Goal: Transaction & Acquisition: Purchase product/service

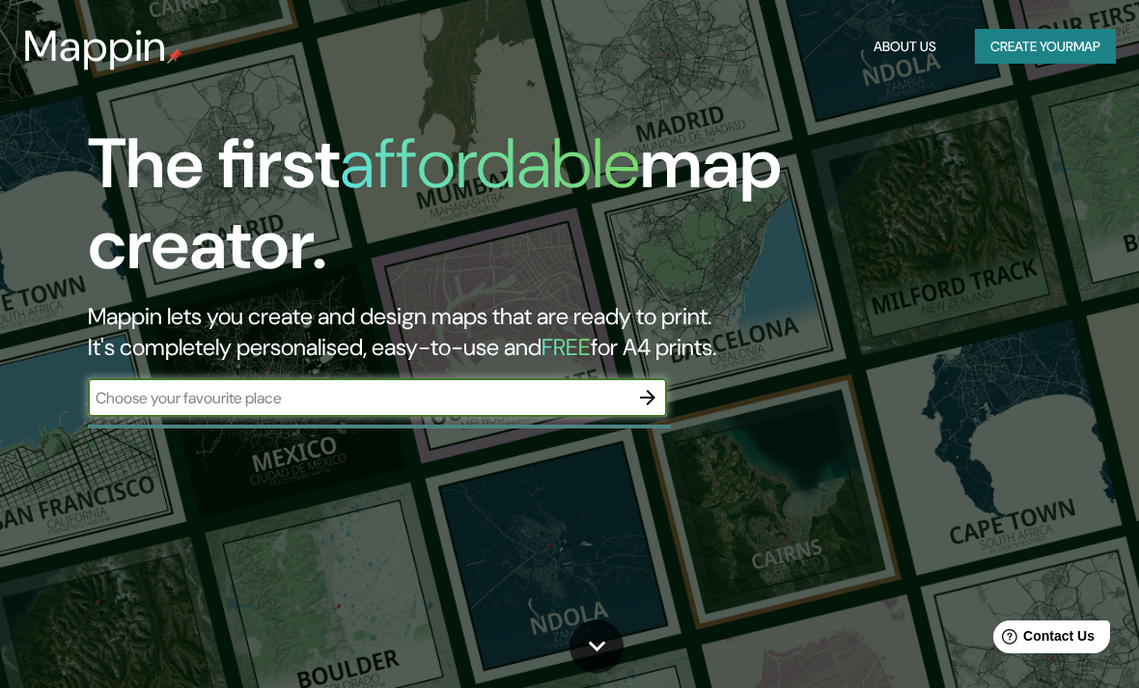
click at [607, 407] on input "text" at bounding box center [358, 398] width 541 height 22
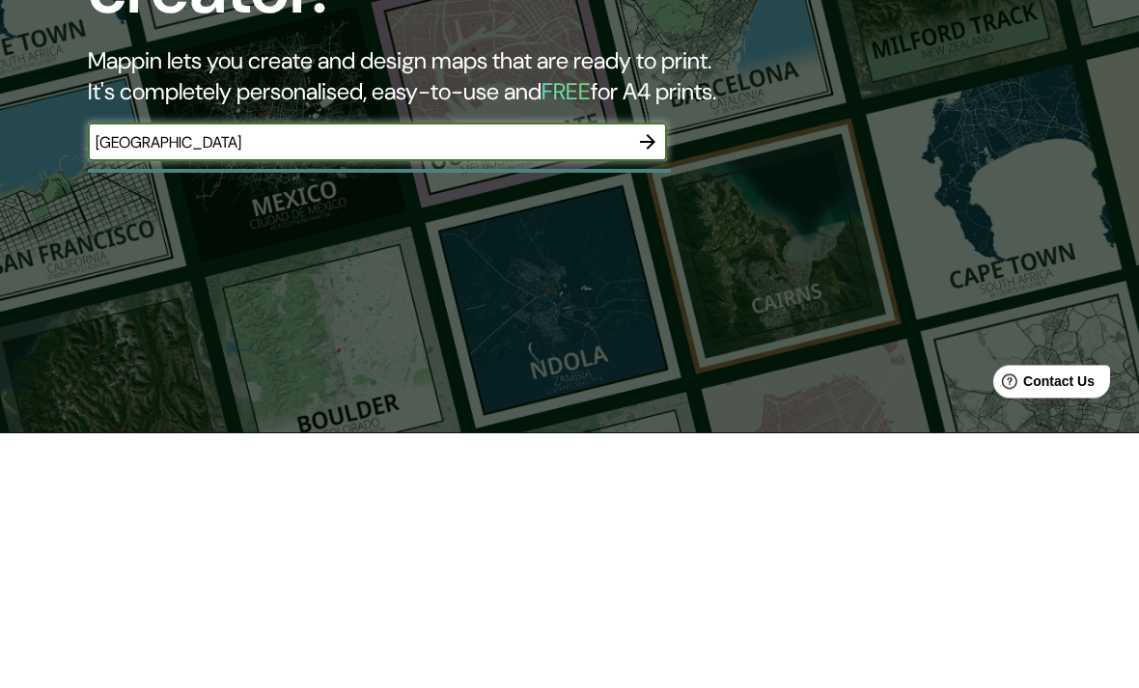
type input "[GEOGRAPHIC_DATA]"
click at [655, 386] on icon "button" at bounding box center [647, 397] width 23 height 23
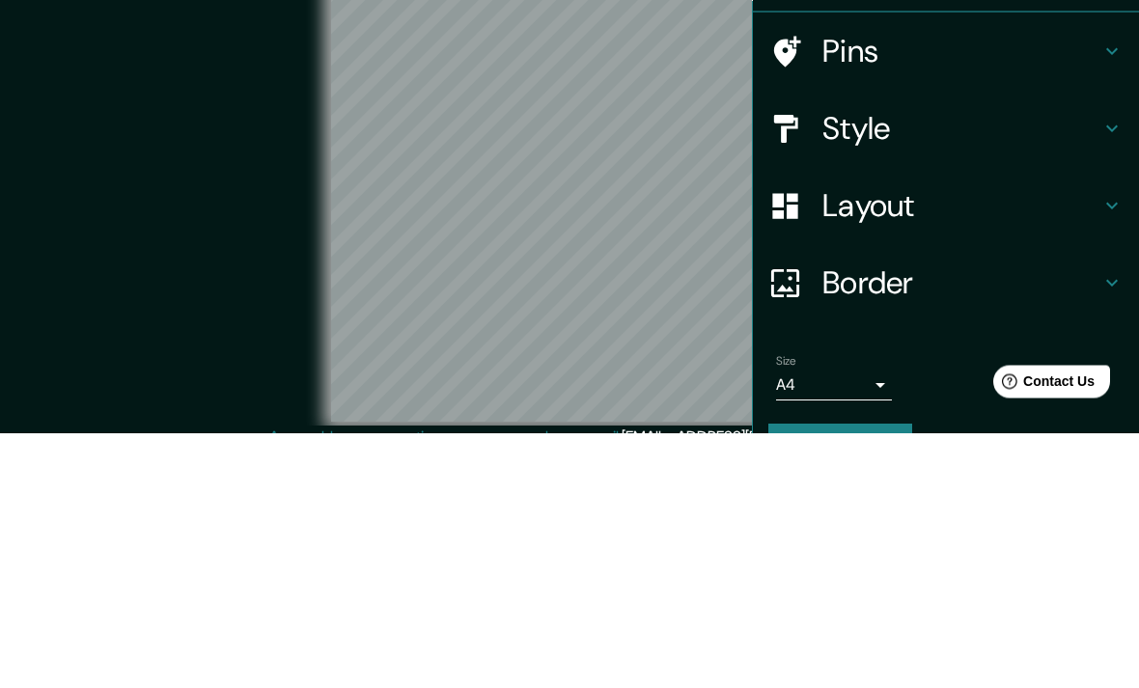
scroll to position [79, 0]
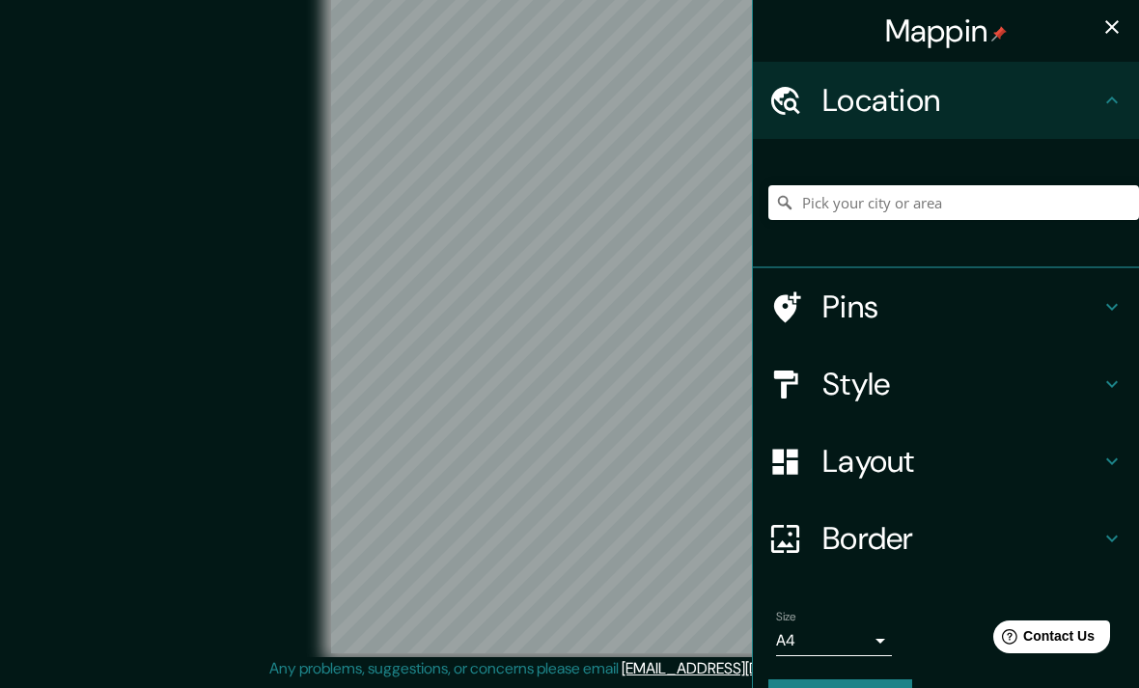
click at [1104, 302] on icon at bounding box center [1112, 306] width 23 height 23
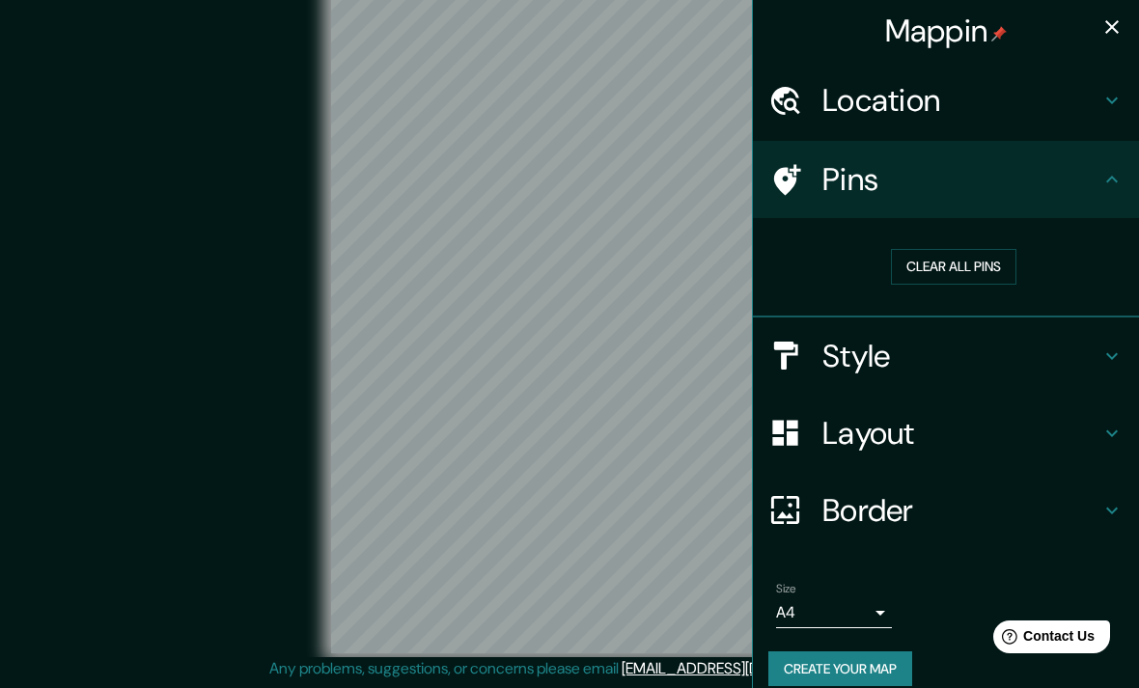
click at [1096, 357] on h4 "Style" at bounding box center [962, 356] width 278 height 39
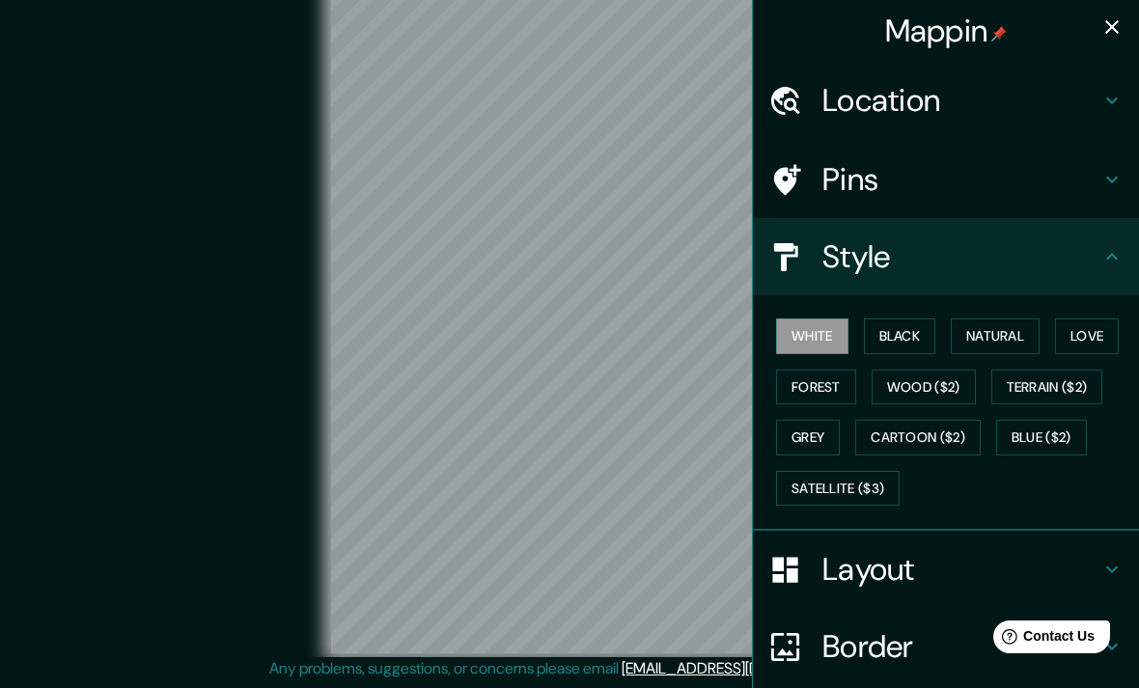
click at [1012, 342] on button "Natural" at bounding box center [995, 337] width 89 height 36
click at [1101, 333] on button "Love" at bounding box center [1087, 337] width 64 height 36
click at [834, 388] on button "Forest" at bounding box center [816, 388] width 80 height 36
click at [954, 387] on button "Wood ($2)" at bounding box center [924, 388] width 104 height 36
click at [1066, 392] on button "Terrain ($2)" at bounding box center [1048, 388] width 112 height 36
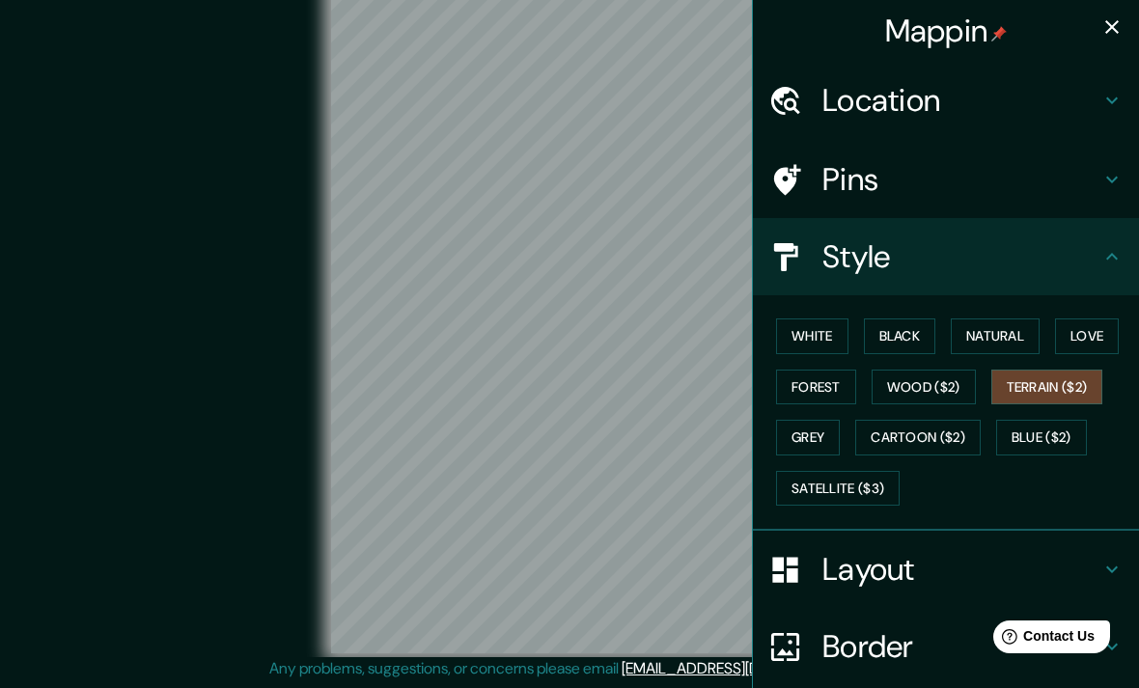
click at [828, 440] on button "Grey" at bounding box center [808, 438] width 64 height 36
click at [981, 427] on button "Cartoon ($2)" at bounding box center [918, 438] width 126 height 36
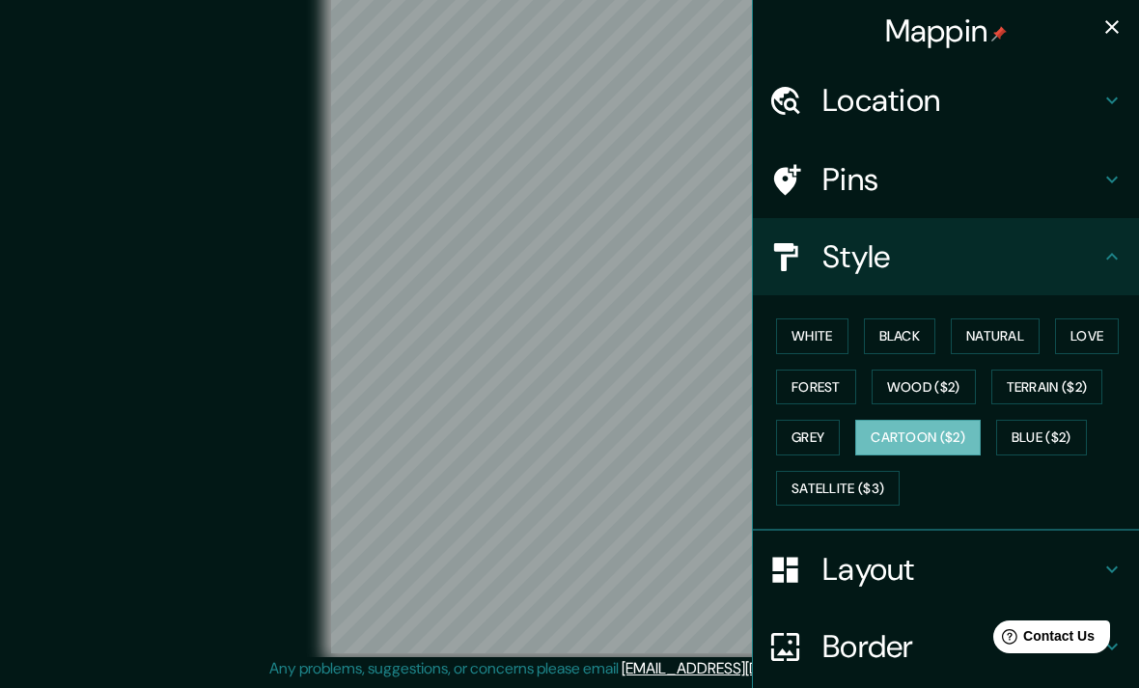
click at [935, 336] on button "Black" at bounding box center [900, 337] width 72 height 36
click at [1016, 346] on button "Natural" at bounding box center [995, 337] width 89 height 36
click at [1084, 334] on button "Love" at bounding box center [1087, 337] width 64 height 36
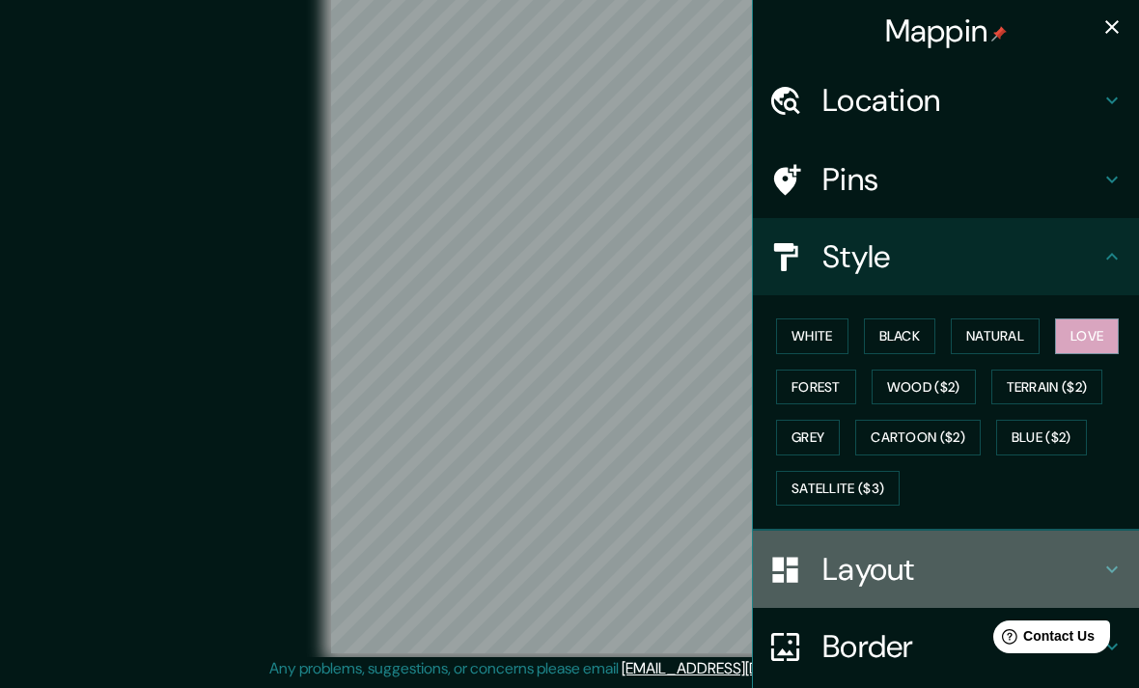
click at [1081, 564] on h4 "Layout" at bounding box center [962, 569] width 278 height 39
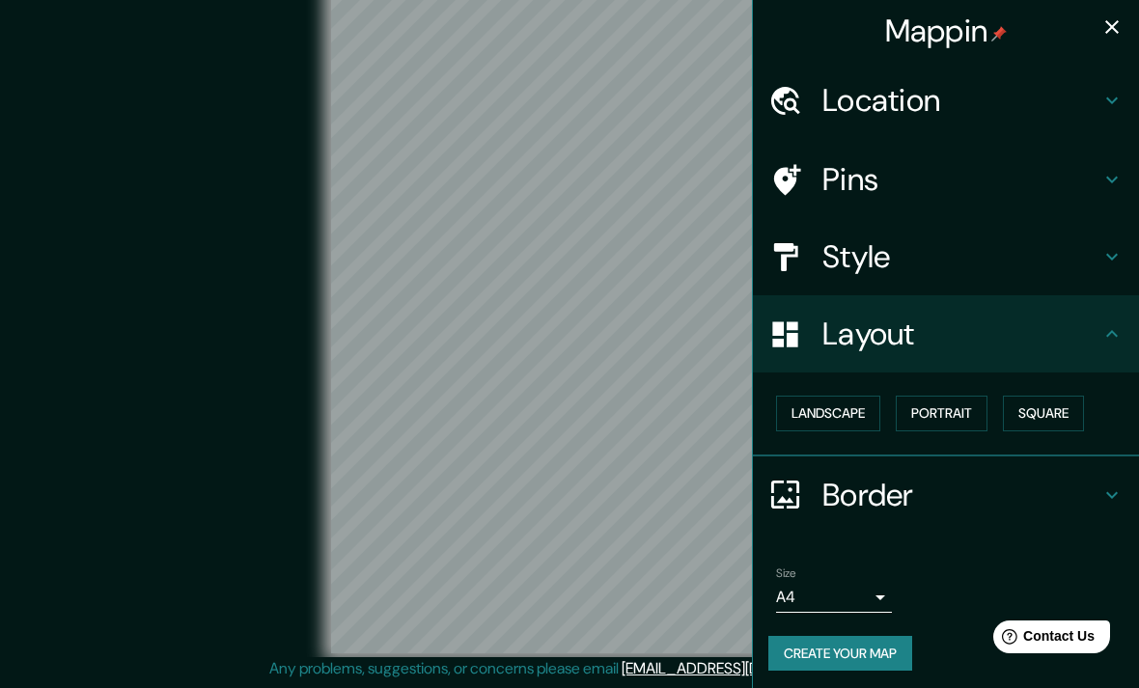
click at [954, 412] on button "Portrait" at bounding box center [942, 414] width 92 height 36
click at [1058, 418] on button "Square" at bounding box center [1043, 414] width 81 height 36
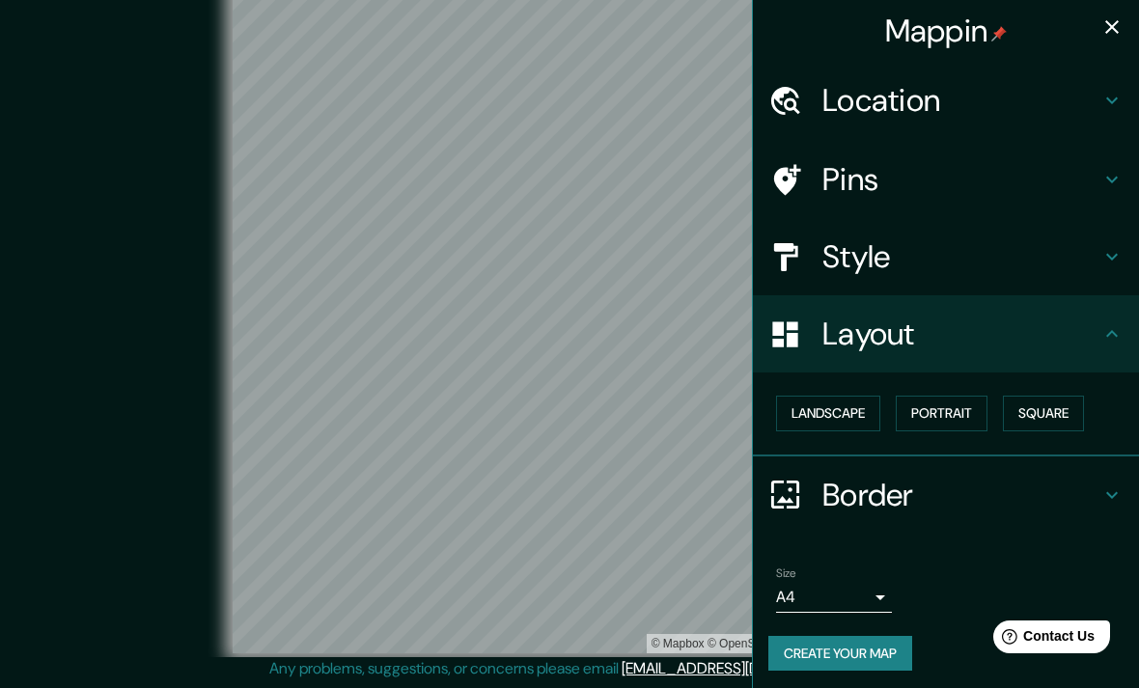
click at [960, 401] on button "Portrait" at bounding box center [942, 414] width 92 height 36
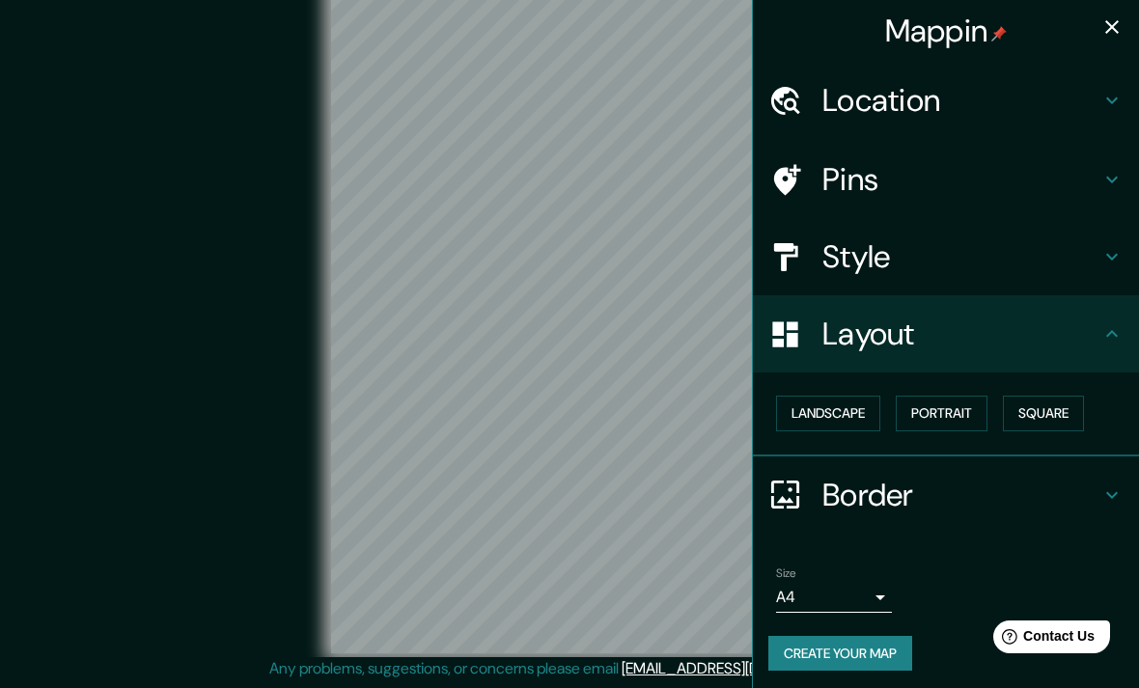
click at [858, 419] on button "Landscape" at bounding box center [828, 414] width 104 height 36
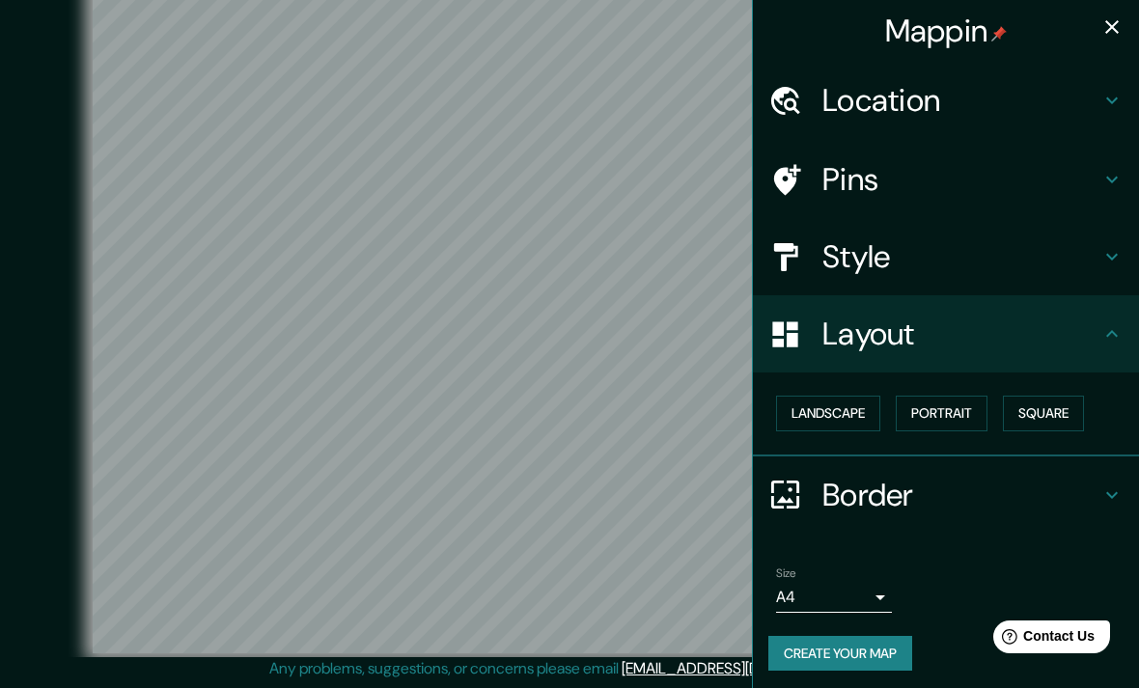
click at [1109, 491] on icon at bounding box center [1113, 494] width 12 height 7
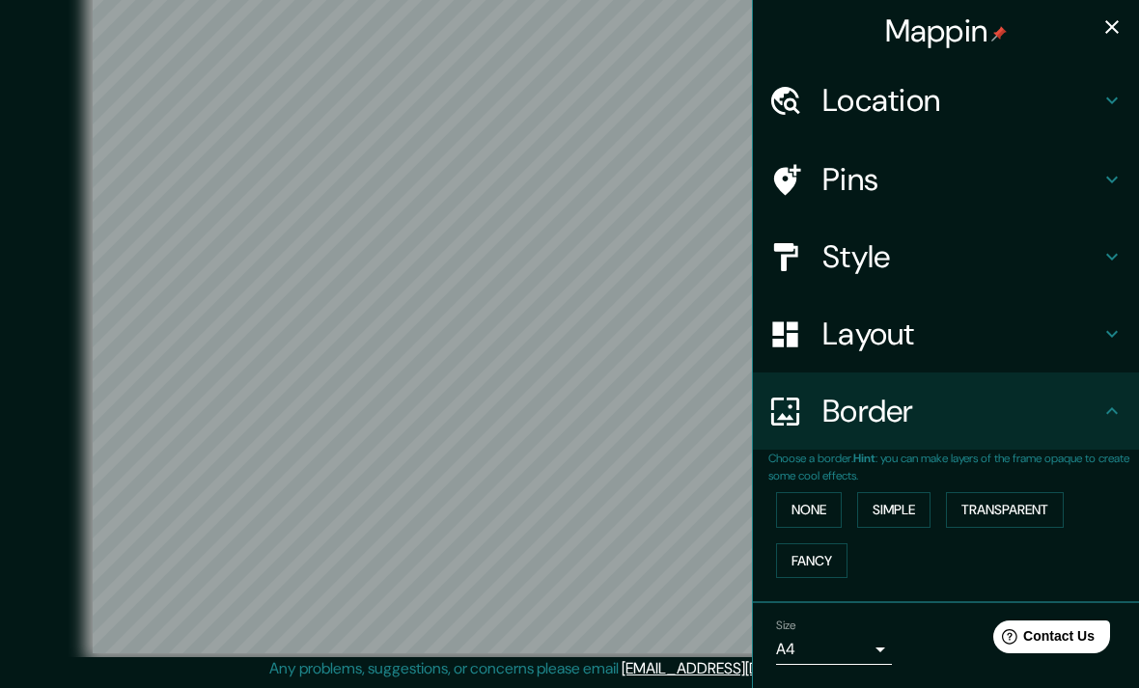
click at [829, 507] on button "None" at bounding box center [809, 510] width 66 height 36
click at [919, 509] on button "Simple" at bounding box center [893, 510] width 73 height 36
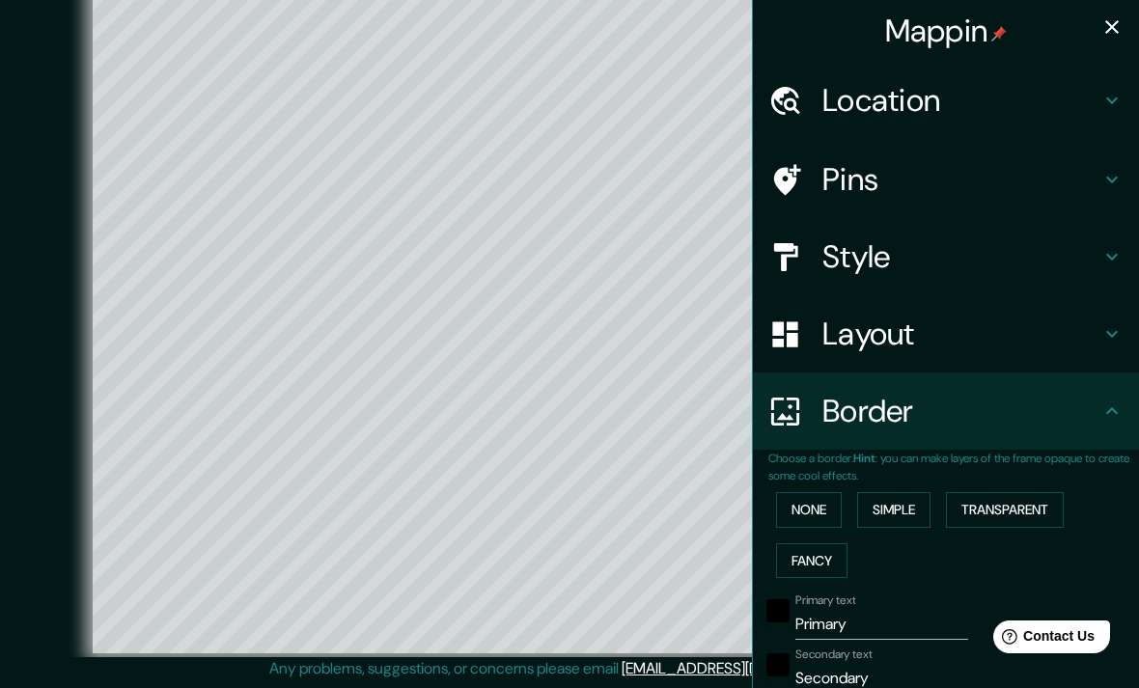
click at [1030, 499] on button "Transparent" at bounding box center [1005, 510] width 118 height 36
click at [836, 551] on button "Fancy" at bounding box center [811, 562] width 71 height 36
click at [842, 503] on button "None" at bounding box center [809, 510] width 66 height 36
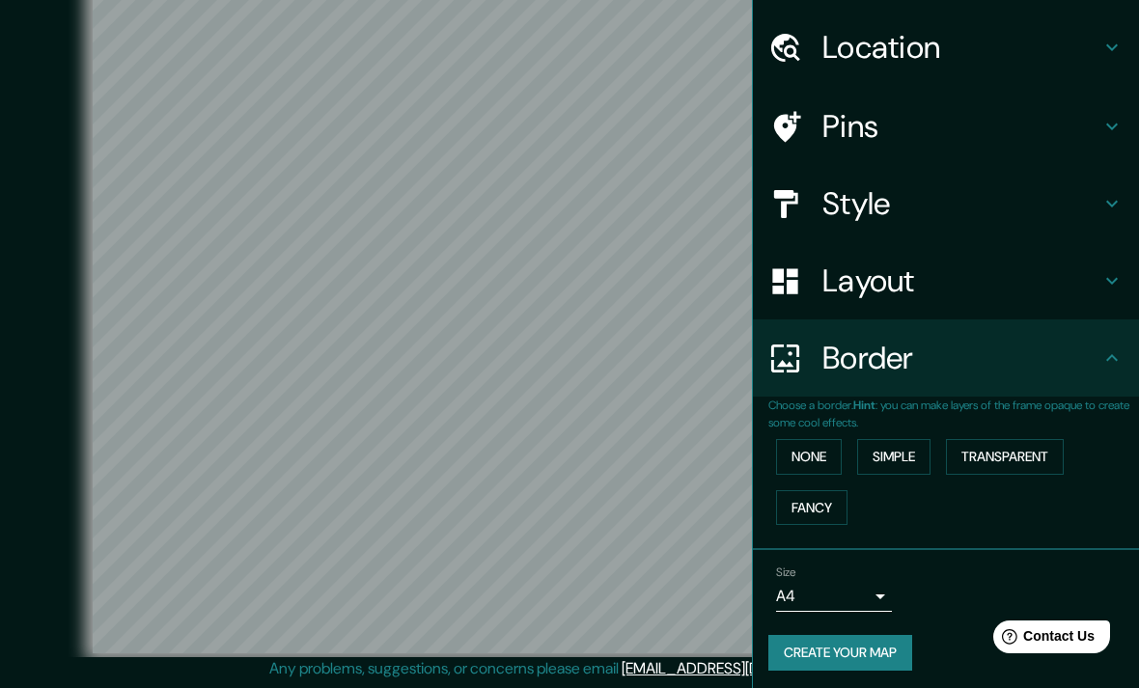
scroll to position [52, 0]
click at [886, 592] on body "Mappin Location Pins Style Layout Border Choose a border. Hint : you can make l…" at bounding box center [569, 320] width 1139 height 688
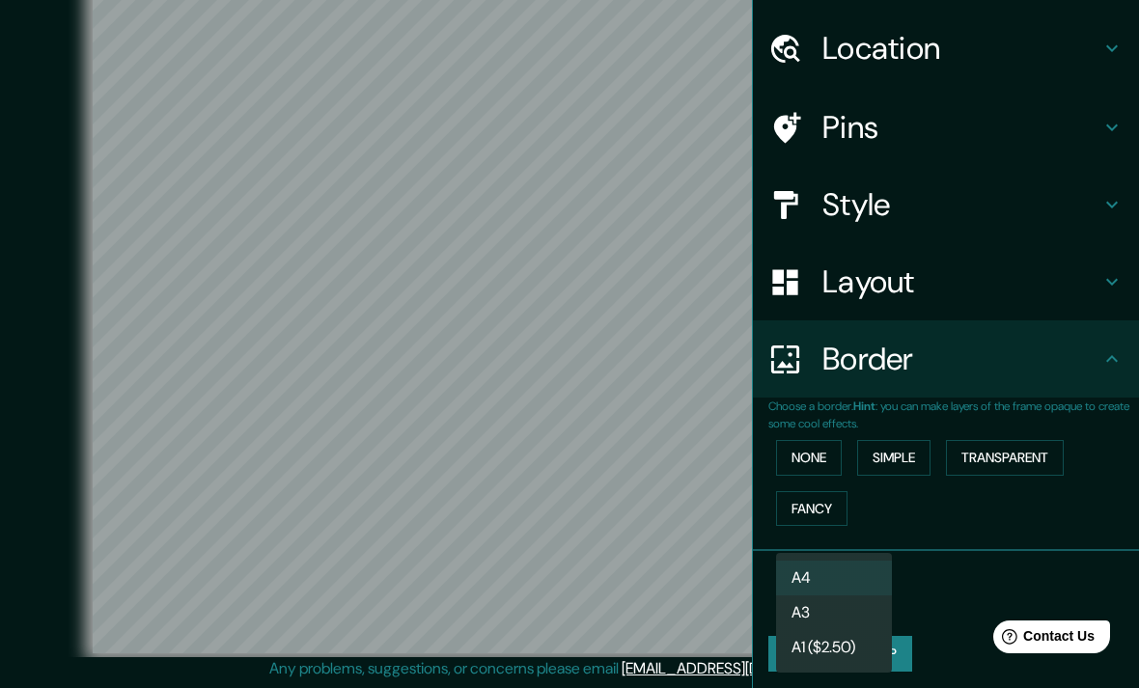
click at [1021, 566] on div at bounding box center [569, 344] width 1139 height 688
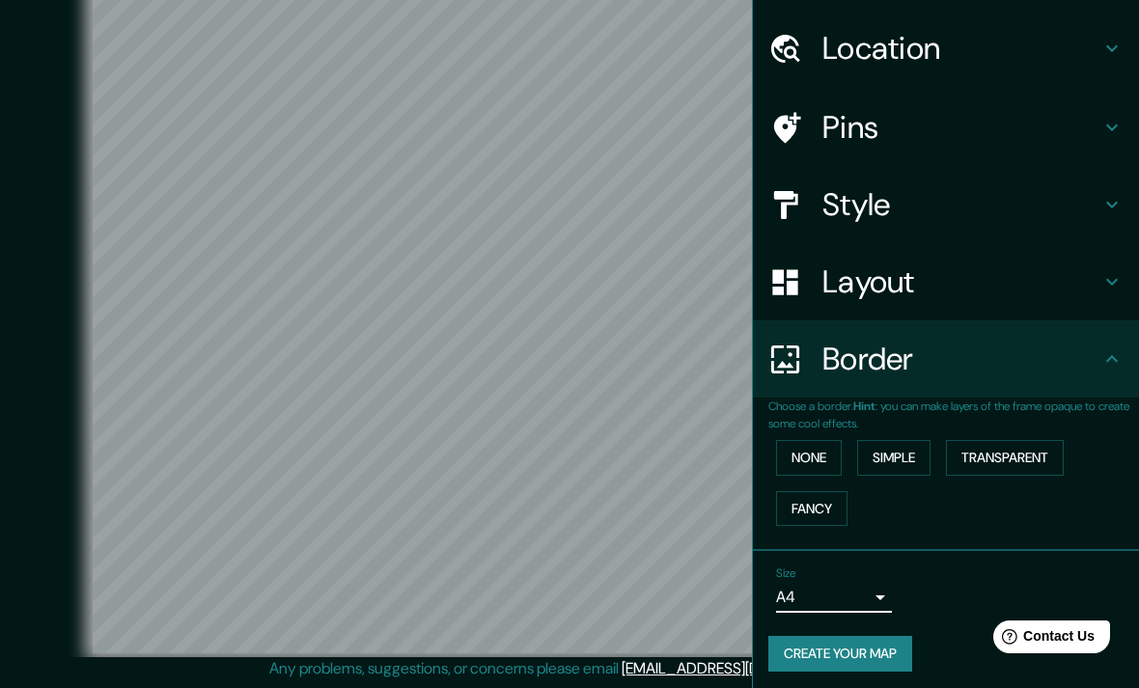
click at [1100, 213] on h4 "Style" at bounding box center [962, 204] width 278 height 39
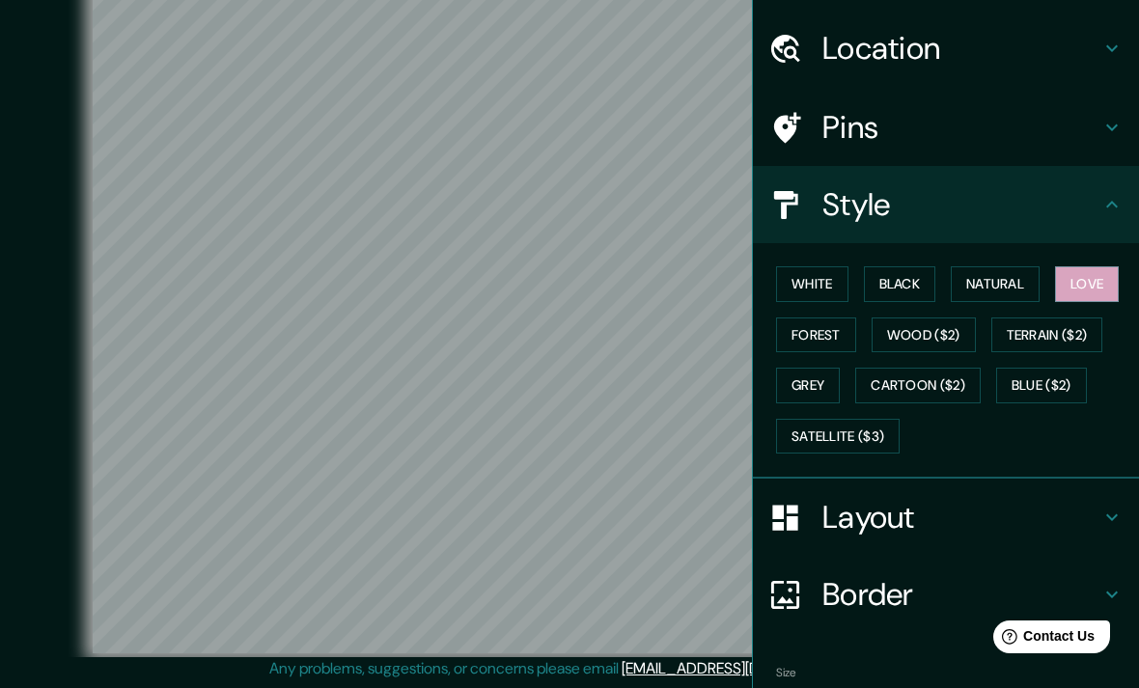
click at [849, 275] on button "White" at bounding box center [812, 284] width 72 height 36
click at [913, 283] on button "Black" at bounding box center [900, 284] width 72 height 36
click at [1009, 272] on button "Natural" at bounding box center [995, 284] width 89 height 36
click at [1096, 280] on button "Love" at bounding box center [1087, 284] width 64 height 36
click at [831, 331] on button "Forest" at bounding box center [816, 336] width 80 height 36
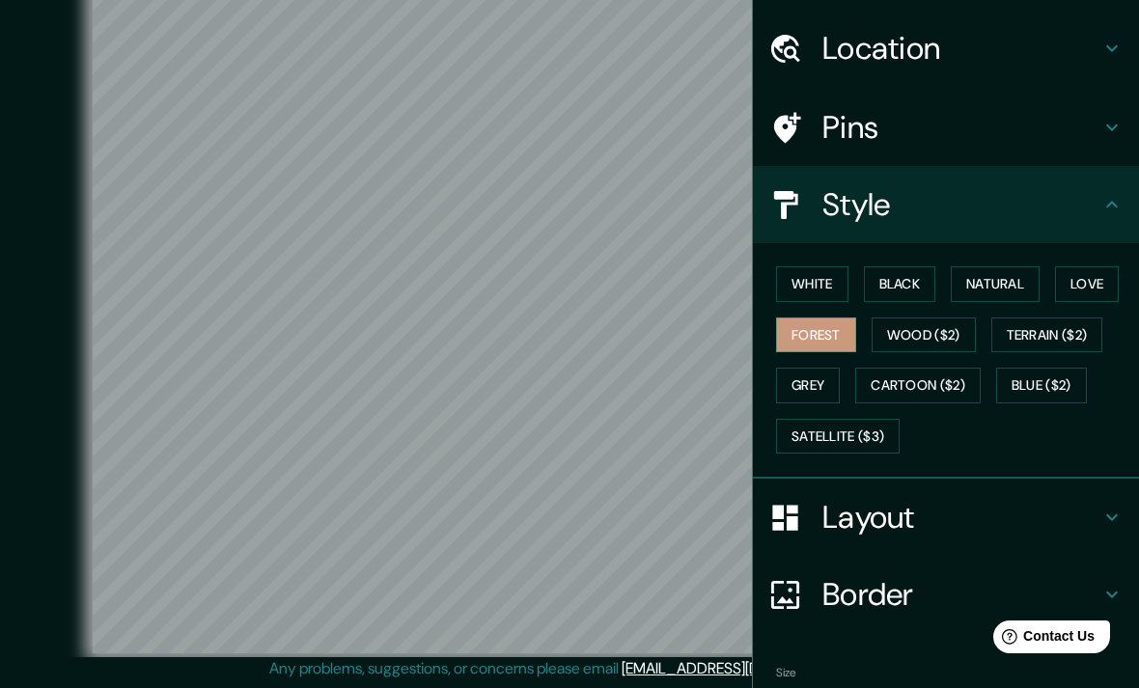
click at [829, 380] on button "Grey" at bounding box center [808, 386] width 64 height 36
click at [920, 274] on button "Black" at bounding box center [900, 284] width 72 height 36
click at [1031, 279] on button "Natural" at bounding box center [995, 284] width 89 height 36
click at [1098, 271] on button "Love" at bounding box center [1087, 284] width 64 height 36
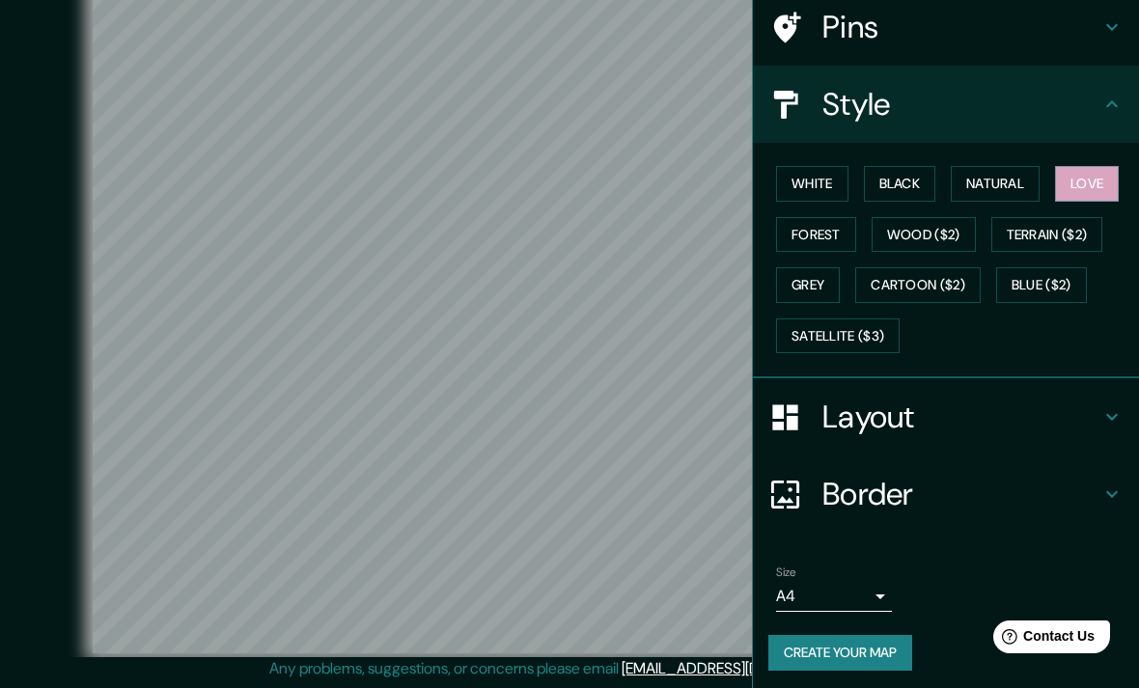
scroll to position [151, 0]
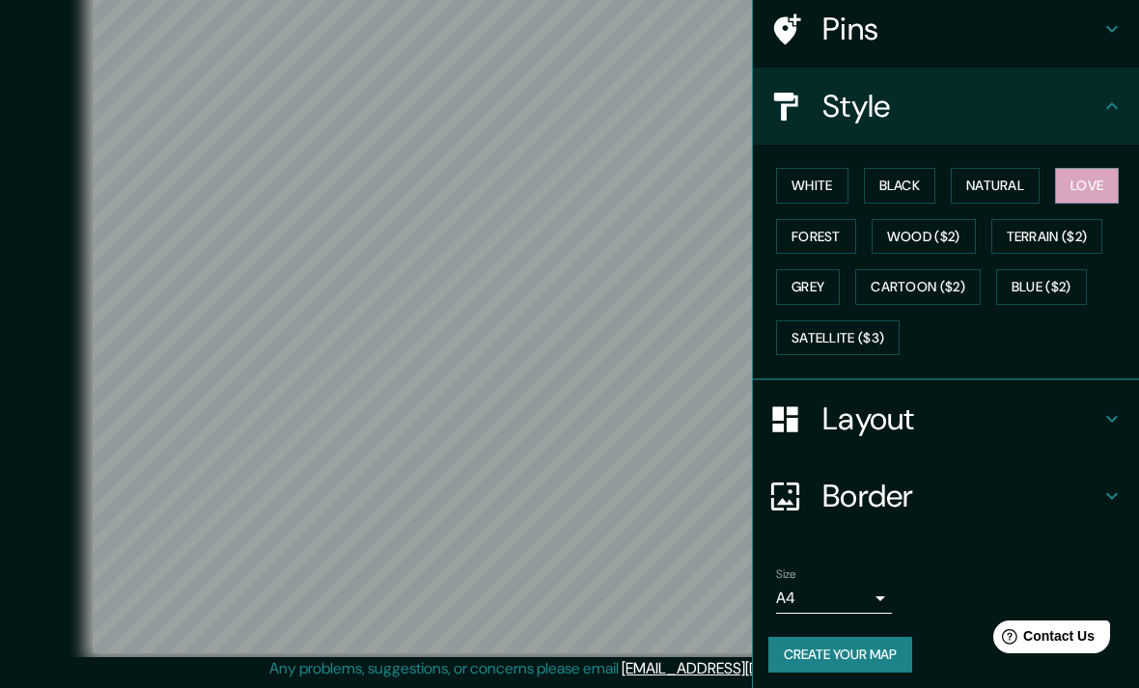
click at [827, 176] on button "White" at bounding box center [812, 186] width 72 height 36
